Goal: Information Seeking & Learning: Learn about a topic

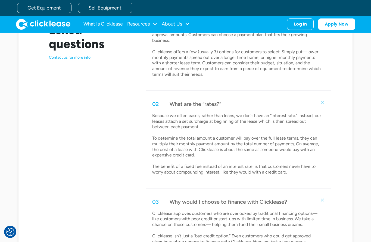
scroll to position [278, 0]
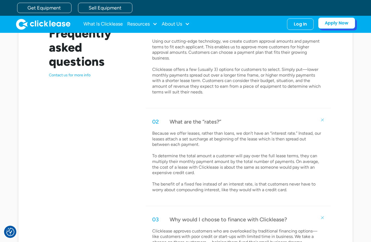
click at [332, 28] on link "Apply Now" at bounding box center [336, 22] width 37 height 11
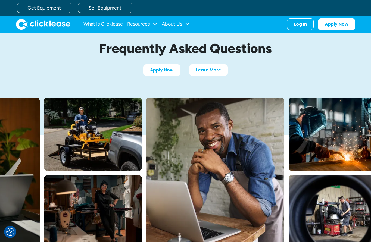
scroll to position [13, 0]
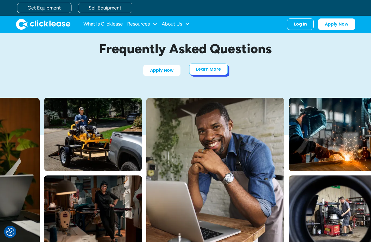
click at [215, 72] on link "Learn More" at bounding box center [208, 69] width 39 height 11
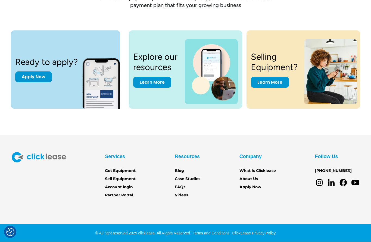
scroll to position [740, 0]
click at [320, 181] on icon at bounding box center [318, 182] width 3 height 3
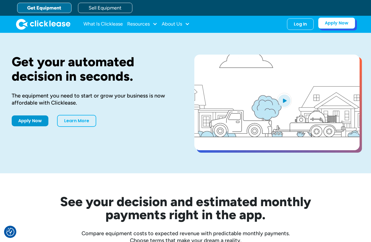
click at [336, 24] on link "Apply Now" at bounding box center [336, 22] width 37 height 11
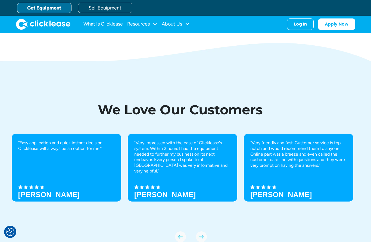
scroll to position [1733, 0]
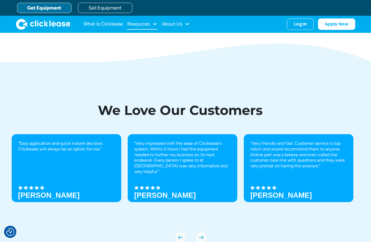
click at [139, 24] on div "Resources" at bounding box center [138, 24] width 23 height 0
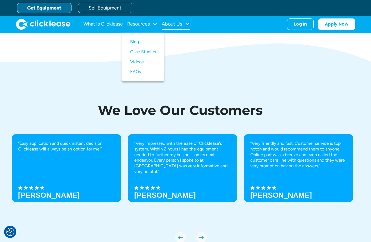
click at [168, 24] on div "About Us" at bounding box center [172, 24] width 20 height 0
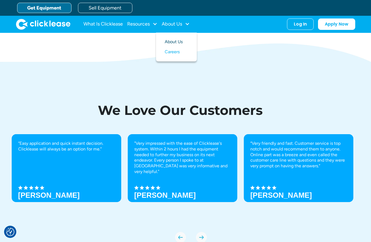
click at [171, 42] on link "About Us" at bounding box center [176, 42] width 23 height 10
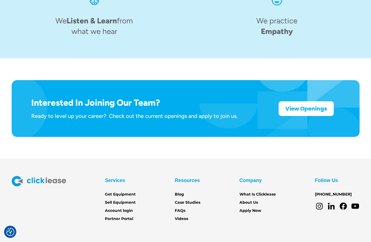
scroll to position [841, 0]
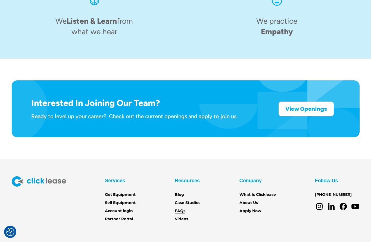
click at [179, 208] on link "FAQs" at bounding box center [180, 211] width 11 height 6
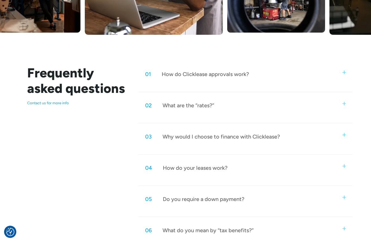
scroll to position [230, 0]
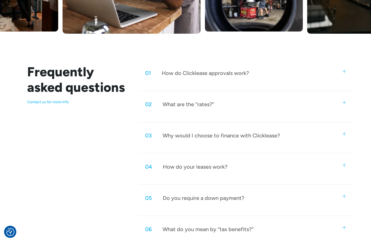
click at [173, 111] on div "02 What are the “rates?”" at bounding box center [245, 104] width 214 height 18
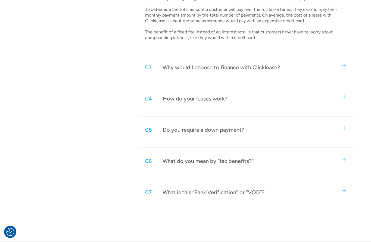
scroll to position [354, 0]
click at [173, 126] on div "Do you require a down payment?" at bounding box center [203, 129] width 81 height 7
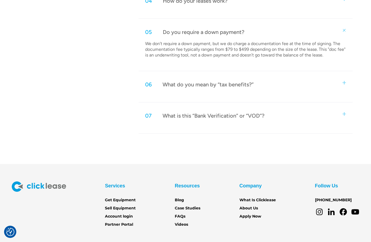
scroll to position [452, 0]
